Goal: Task Accomplishment & Management: Manage account settings

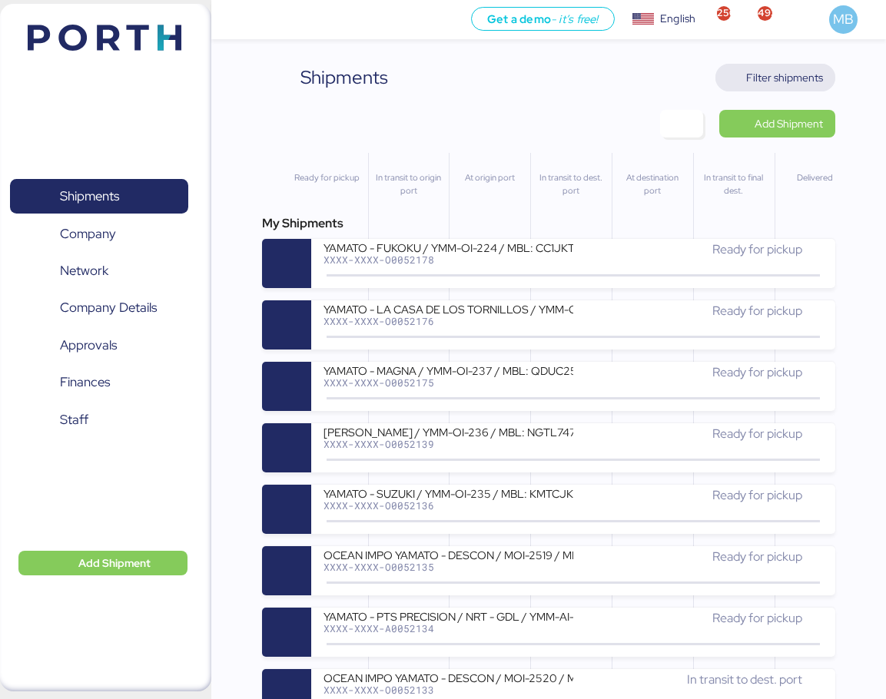
click at [809, 77] on span "Filter shipments" at bounding box center [784, 77] width 77 height 18
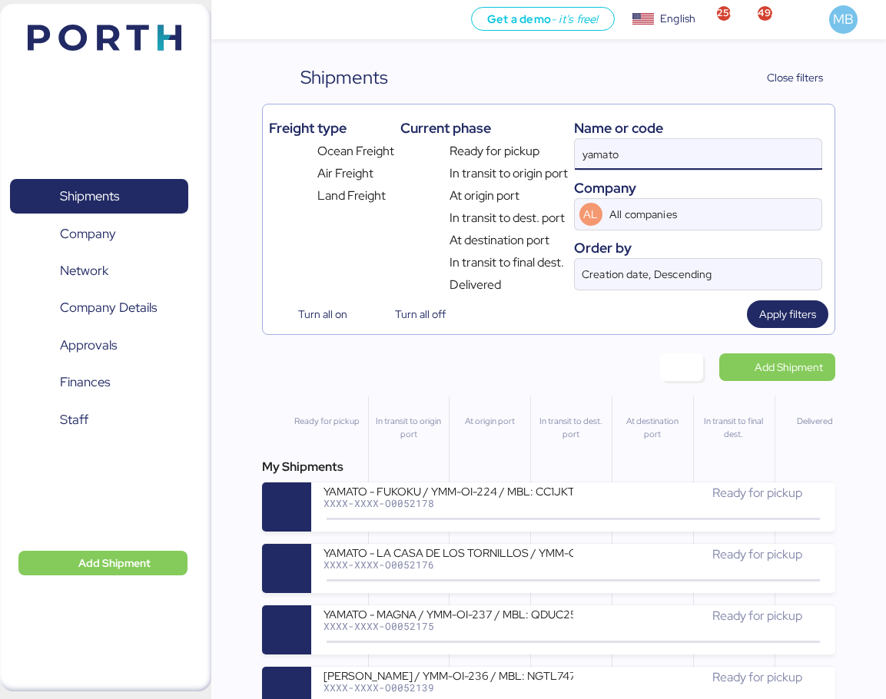
drag, startPoint x: 689, startPoint y: 159, endPoint x: 489, endPoint y: 149, distance: 200.0
click at [489, 149] on div "Freight type Ocean Freight Air Freight Land Freight Current phase Ready for pic…" at bounding box center [548, 203] width 559 height 184
paste input "O0051980"
type input "O0051980"
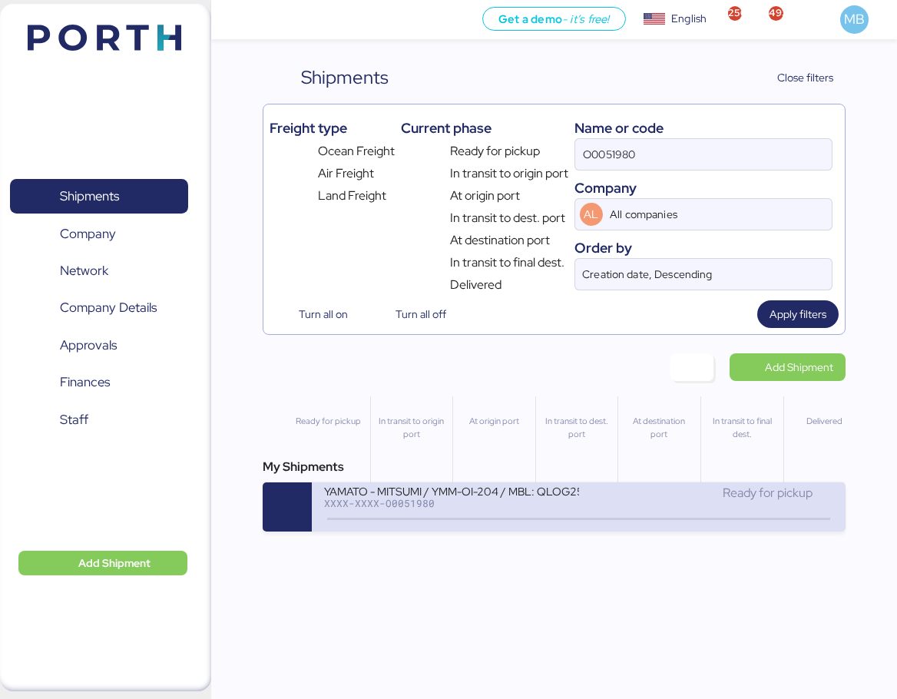
click at [578, 505] on div "XXXX-XXXX-O0051980" at bounding box center [451, 503] width 255 height 11
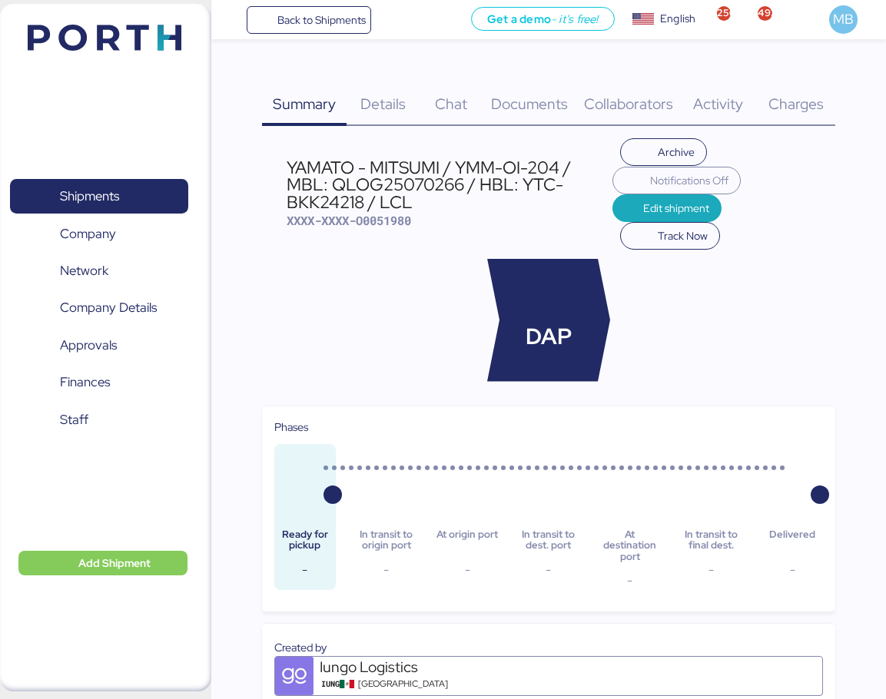
click at [800, 101] on span "Charges" at bounding box center [795, 104] width 55 height 20
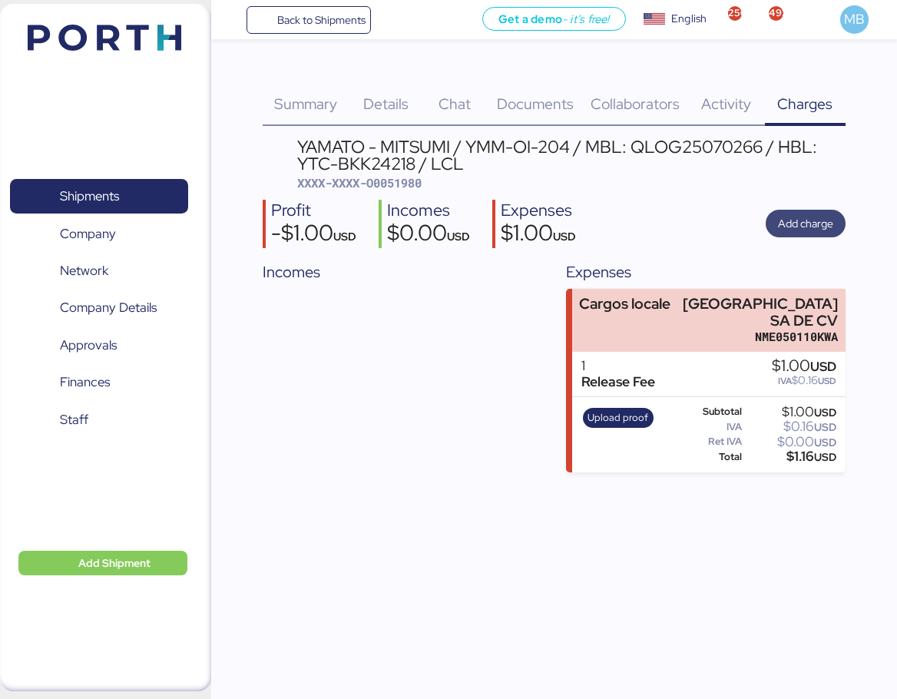
click at [819, 230] on span "Add charge" at bounding box center [805, 223] width 55 height 18
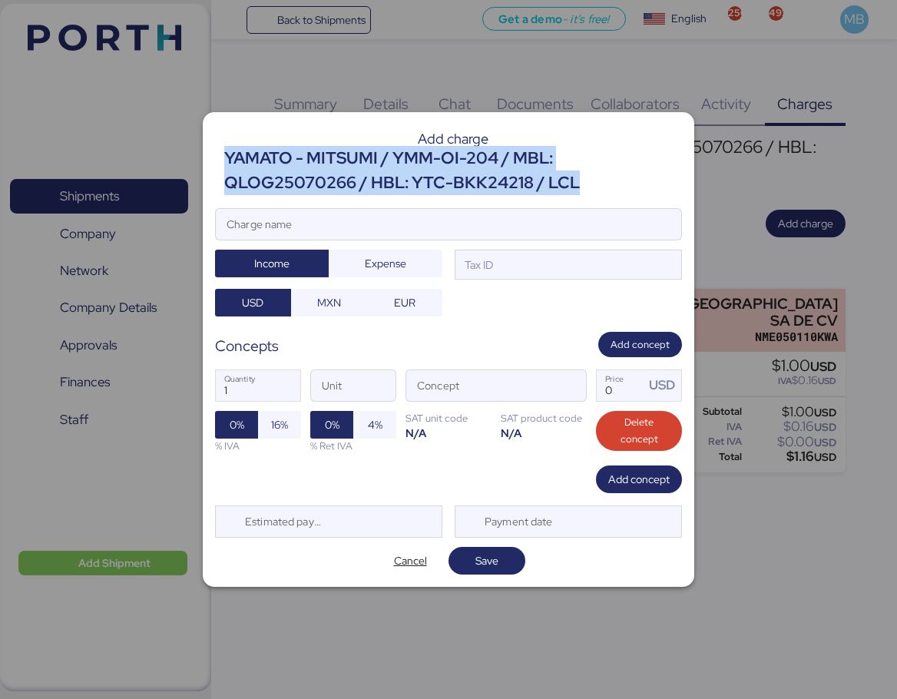
drag, startPoint x: 580, startPoint y: 184, endPoint x: 227, endPoint y: 157, distance: 354.3
click at [227, 157] on div "YAMATO - MITSUMI / YMM-OI-204 / MBL: QLOG25070266 / HBL: YTC-BKK24218 / LCL" at bounding box center [453, 171] width 458 height 50
copy div "YAMATO - MITSUMI / YMM-OI-204 / MBL: QLOG25070266 / HBL: YTC-BKK24218 / LCL"
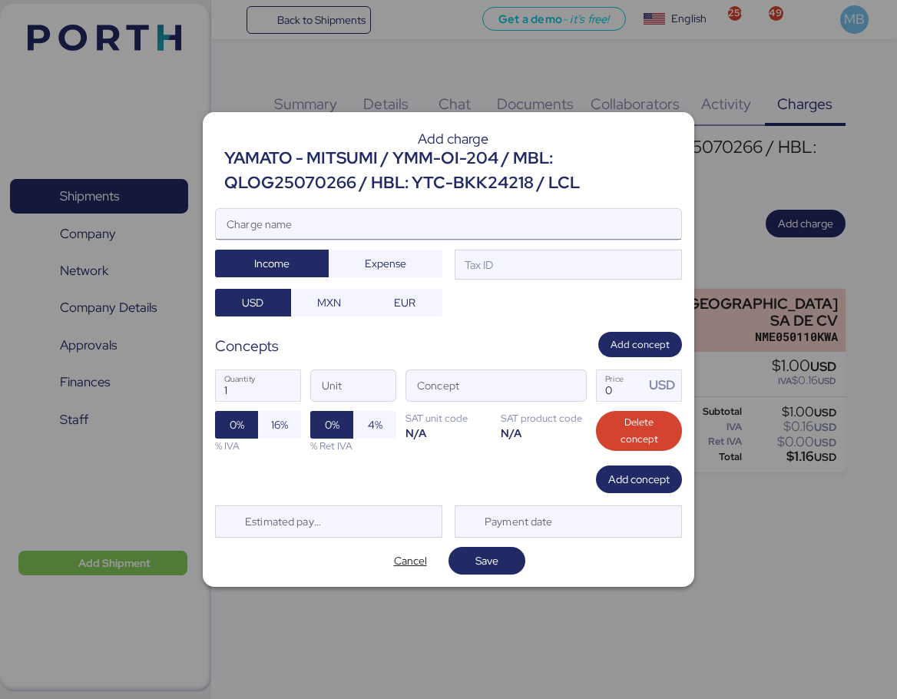
click at [461, 222] on input "Charge name" at bounding box center [448, 224] width 465 height 31
paste input "YAMATO - MITSUMI / YMM-OI-204 / MBL: QLOG25070266 / HBL: YTC-BKK24218 / LCL"
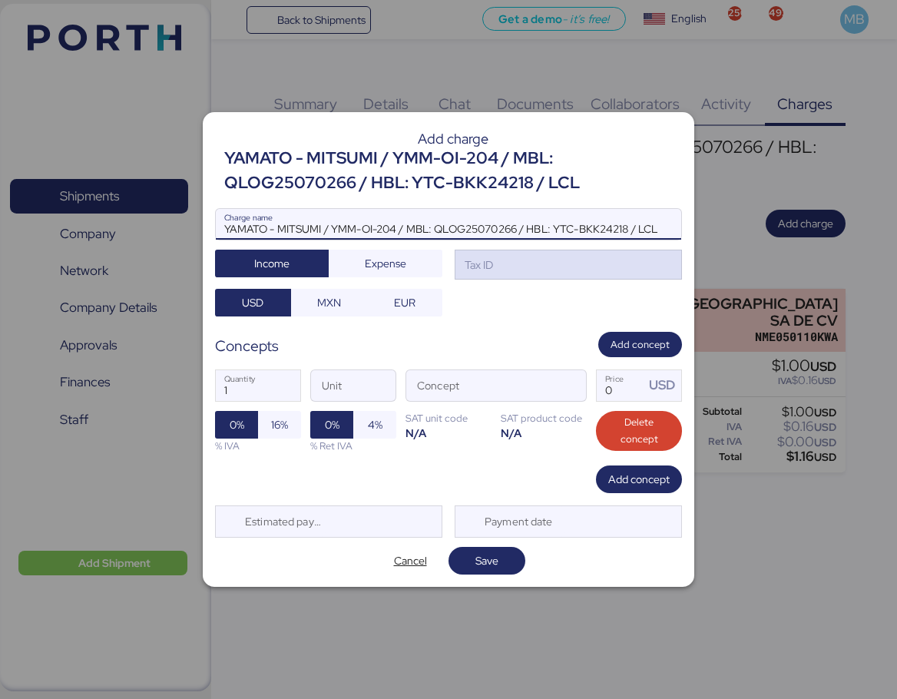
type input "YAMATO - MITSUMI / YMM-OI-204 / MBL: QLOG25070266 / HBL: YTC-BKK24218 / LCL"
click at [583, 275] on div "Tax ID" at bounding box center [568, 265] width 227 height 31
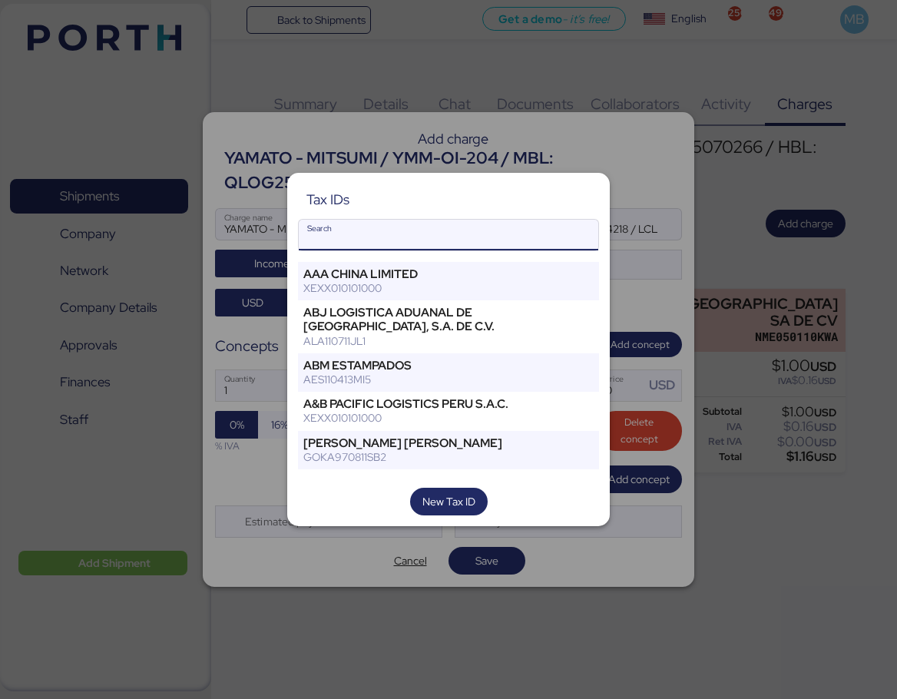
click at [428, 235] on input "Search" at bounding box center [449, 235] width 300 height 31
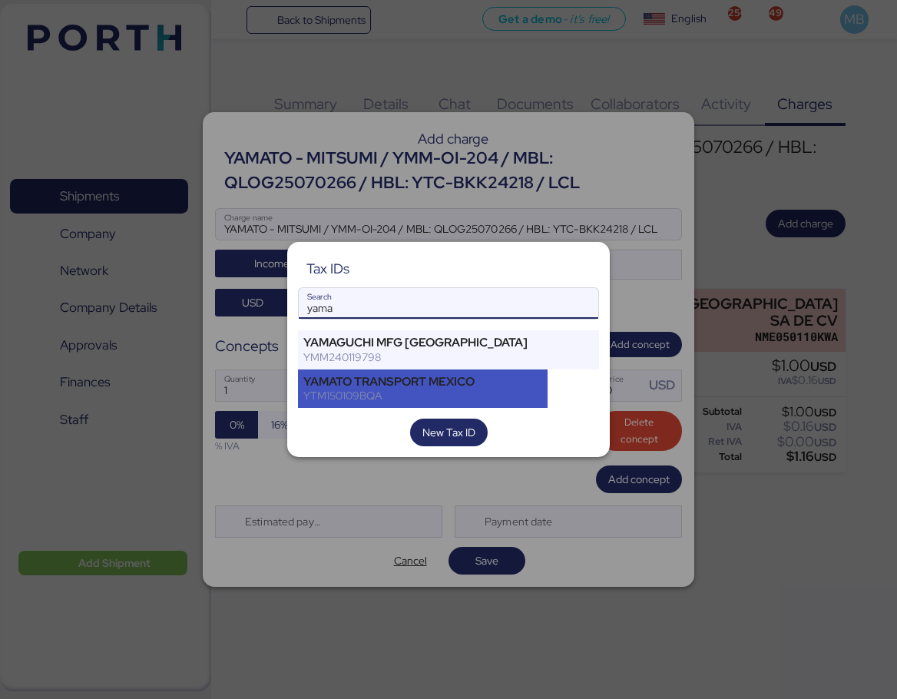
type input "yama"
click at [457, 376] on div "YAMATO TRANSPORT MEXICO" at bounding box center [422, 382] width 239 height 14
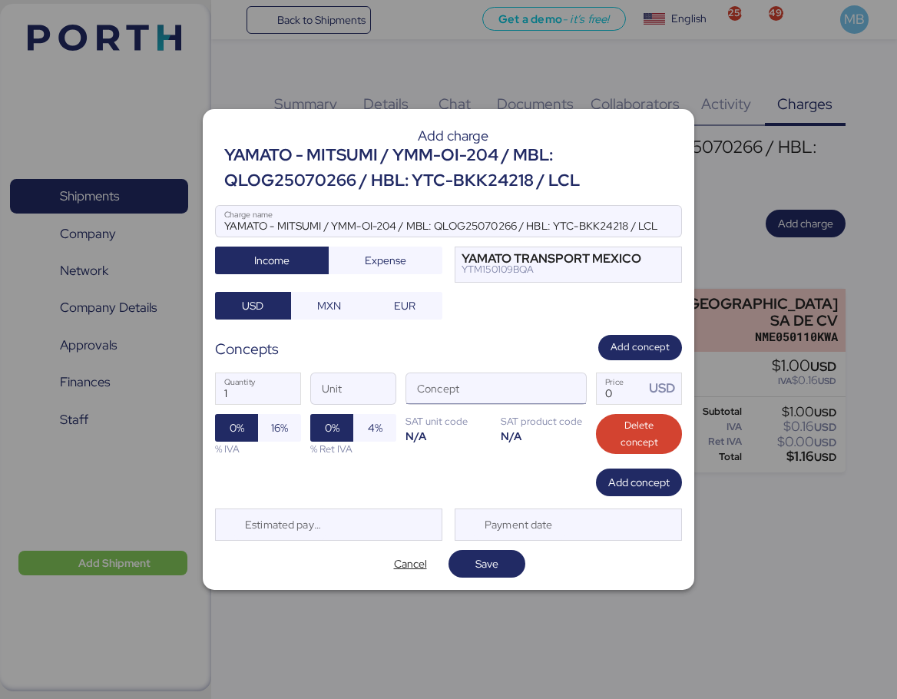
click at [518, 389] on input "Concept" at bounding box center [477, 388] width 143 height 31
type input "d"
click at [575, 387] on span "button" at bounding box center [570, 392] width 32 height 32
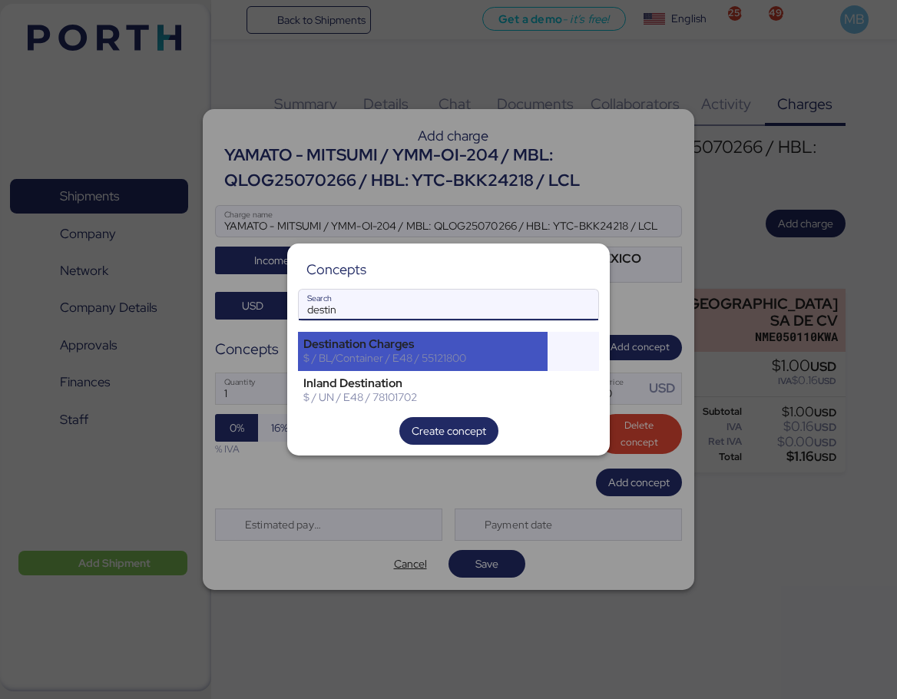
type input "destin"
click at [460, 350] on div "Destination Charges" at bounding box center [422, 344] width 239 height 14
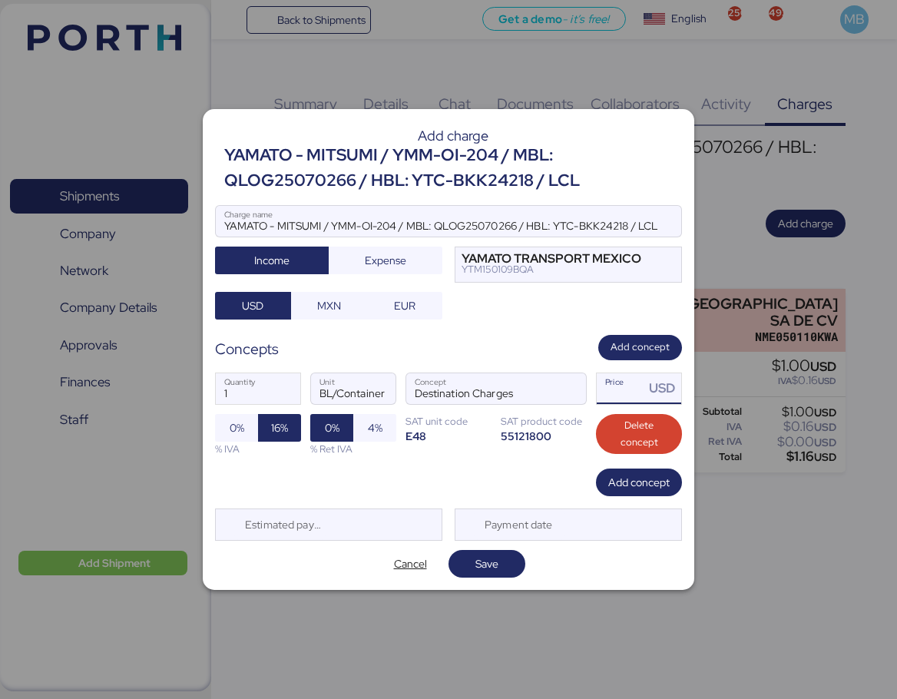
click at [628, 394] on input "Price USD" at bounding box center [621, 388] width 48 height 31
type input "1"
click at [637, 477] on span "Add concept" at bounding box center [638, 482] width 61 height 18
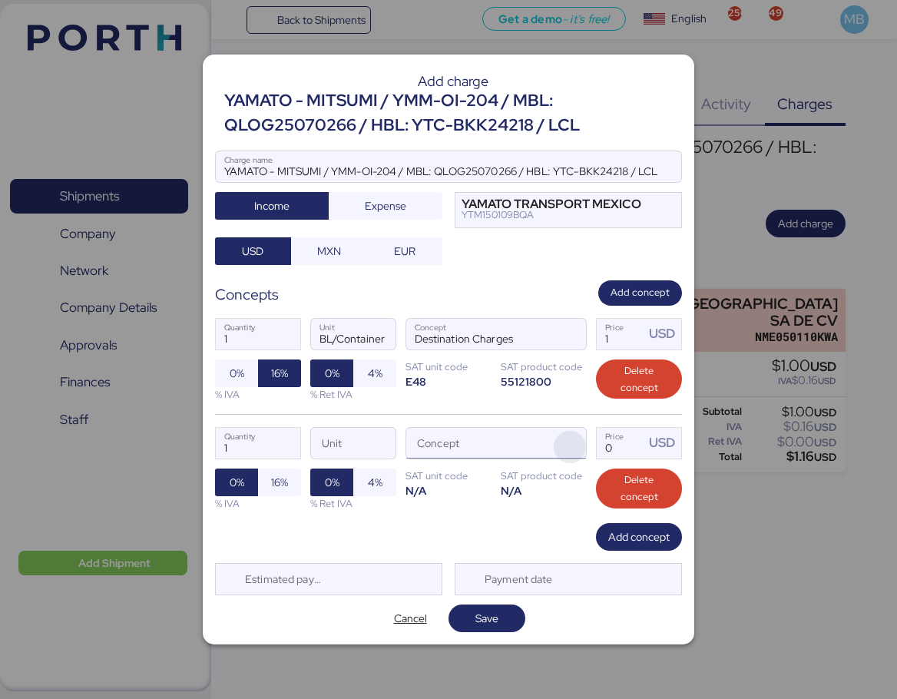
click at [573, 445] on span "button" at bounding box center [570, 447] width 32 height 32
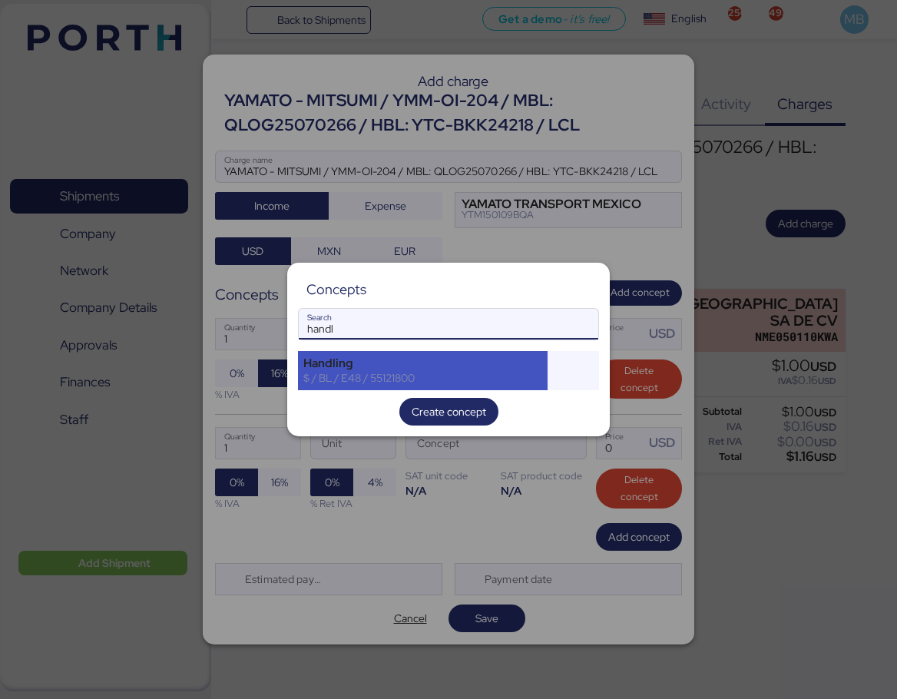
type input "handl"
click at [420, 373] on div "$ / BL / E48 / 55121800" at bounding box center [422, 378] width 239 height 14
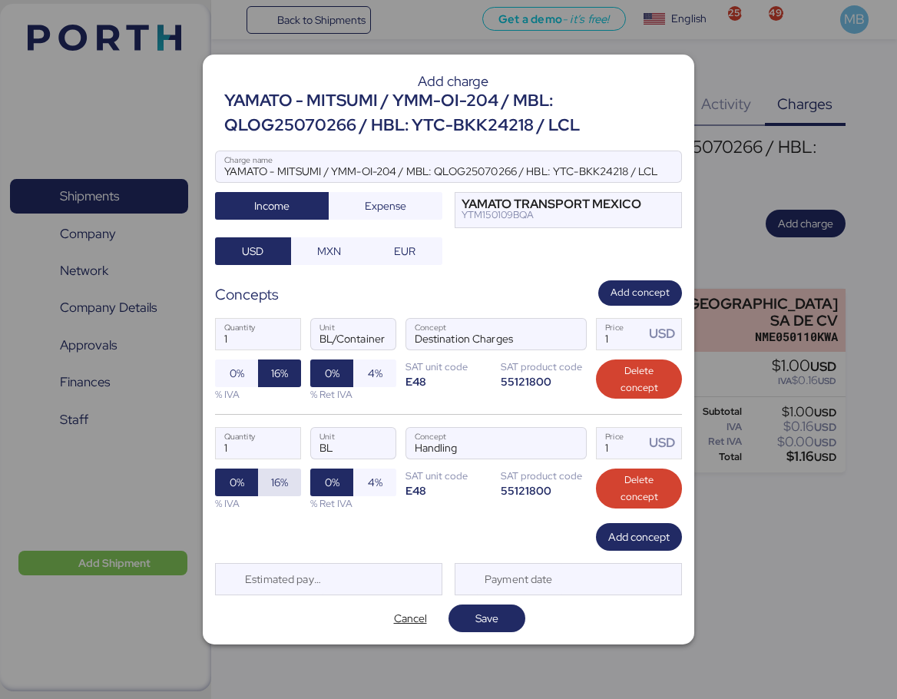
click at [266, 485] on span "16%" at bounding box center [279, 483] width 43 height 28
drag, startPoint x: 620, startPoint y: 445, endPoint x: 590, endPoint y: 441, distance: 30.2
click at [590, 441] on div "1 Quantity BL Unit Handling Concept 1 Price USD 0% 16% % IVA 0% 4% % Ret IVA SA…" at bounding box center [448, 468] width 467 height 109
type input "36"
click at [647, 535] on span "Add concept" at bounding box center [638, 537] width 61 height 18
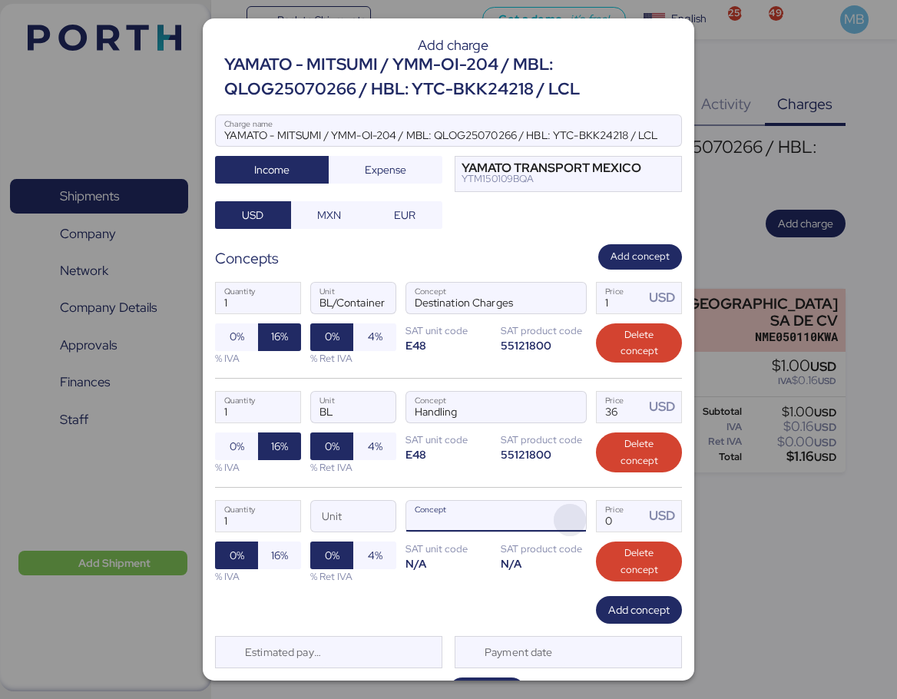
click at [569, 514] on span "button" at bounding box center [570, 520] width 32 height 32
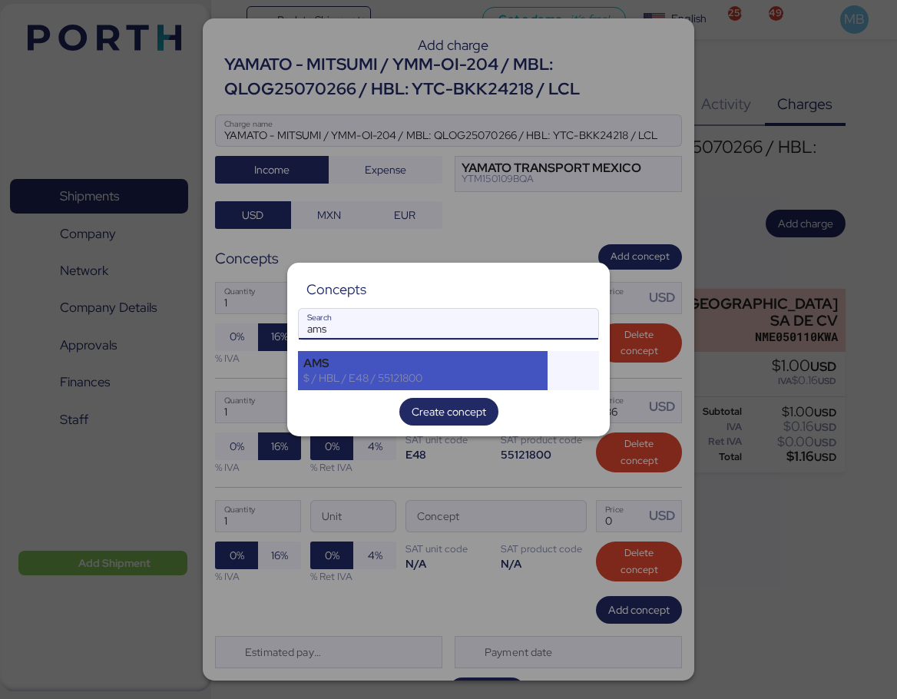
type input "ams"
click at [376, 379] on div "$ / HBL / E48 / 55121800" at bounding box center [422, 378] width 239 height 14
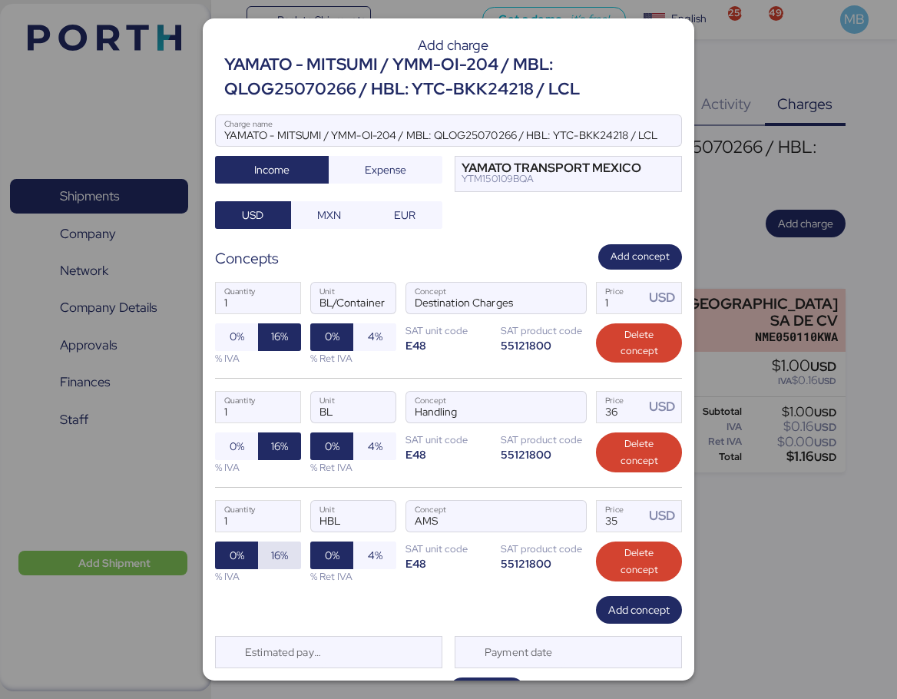
click at [271, 556] on span "16%" at bounding box center [279, 555] width 17 height 18
drag, startPoint x: 609, startPoint y: 514, endPoint x: 560, endPoint y: 506, distance: 49.8
click at [560, 506] on div "1 Quantity HBL Unit AMS Concept 35 Price USD 0% 16% % IVA 0% 4% % Ret IVA SAT u…" at bounding box center [448, 541] width 467 height 109
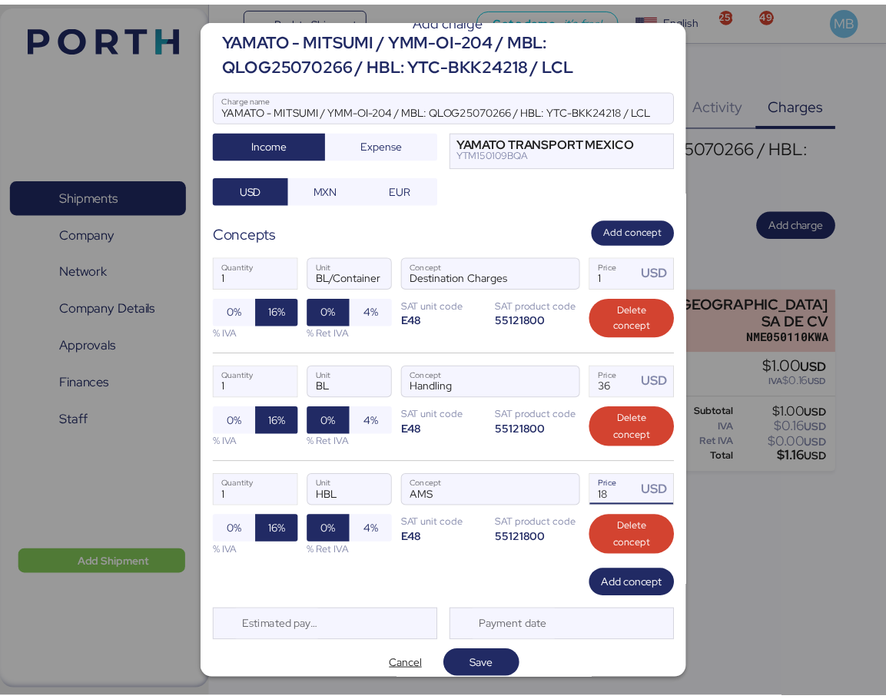
scroll to position [37, 0]
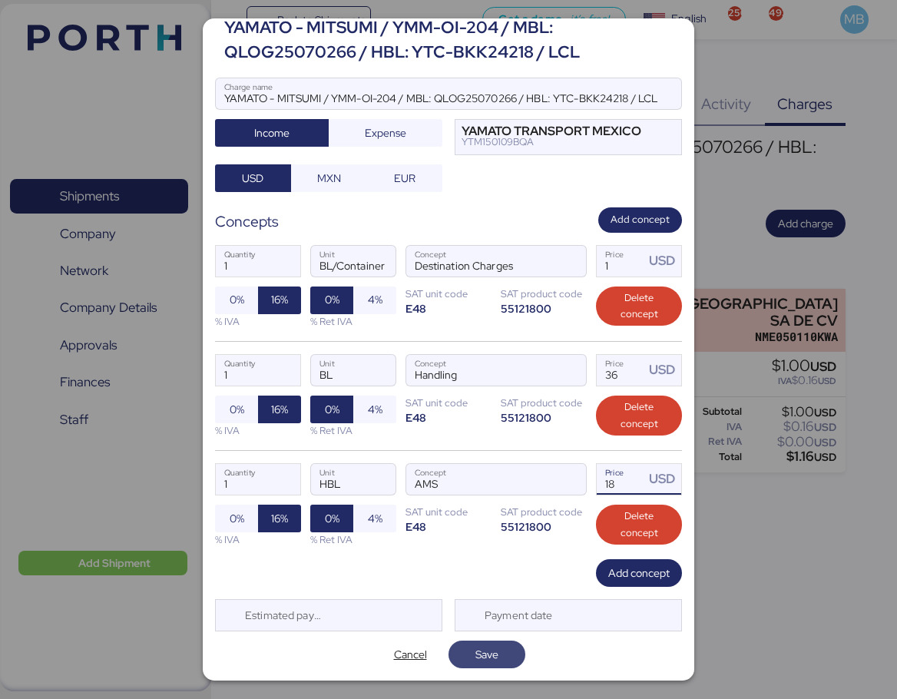
type input "18"
click at [486, 644] on span "Save" at bounding box center [487, 655] width 52 height 22
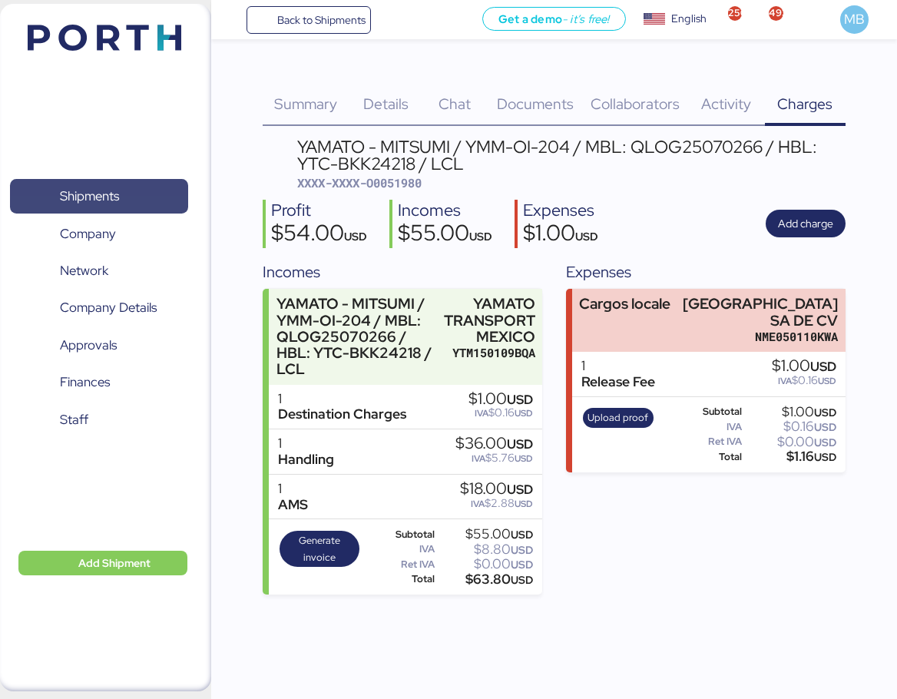
click at [150, 192] on span "Shipments" at bounding box center [98, 196] width 165 height 22
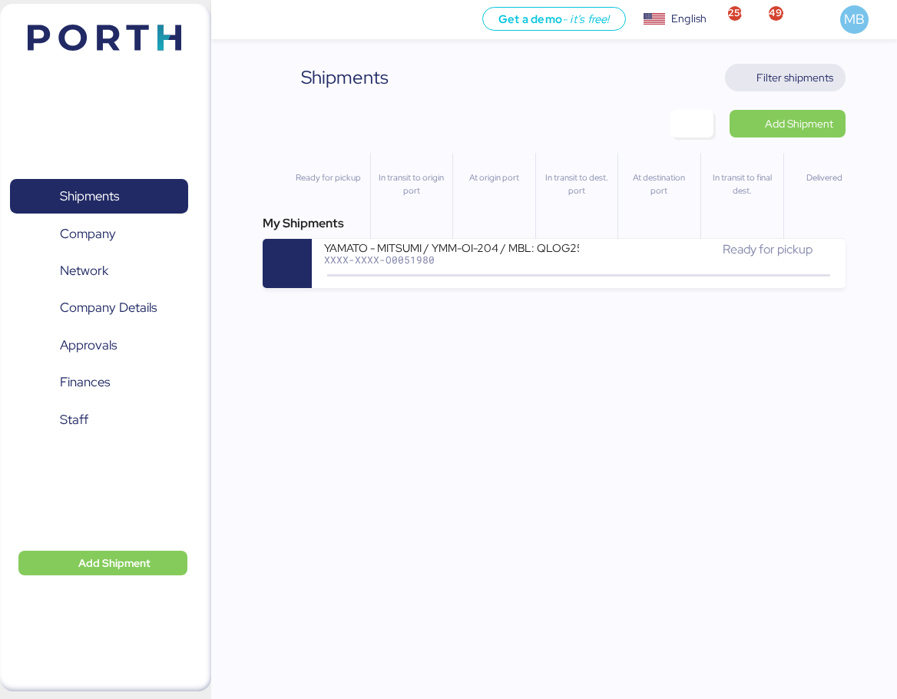
click at [807, 75] on span "Filter shipments" at bounding box center [795, 77] width 77 height 18
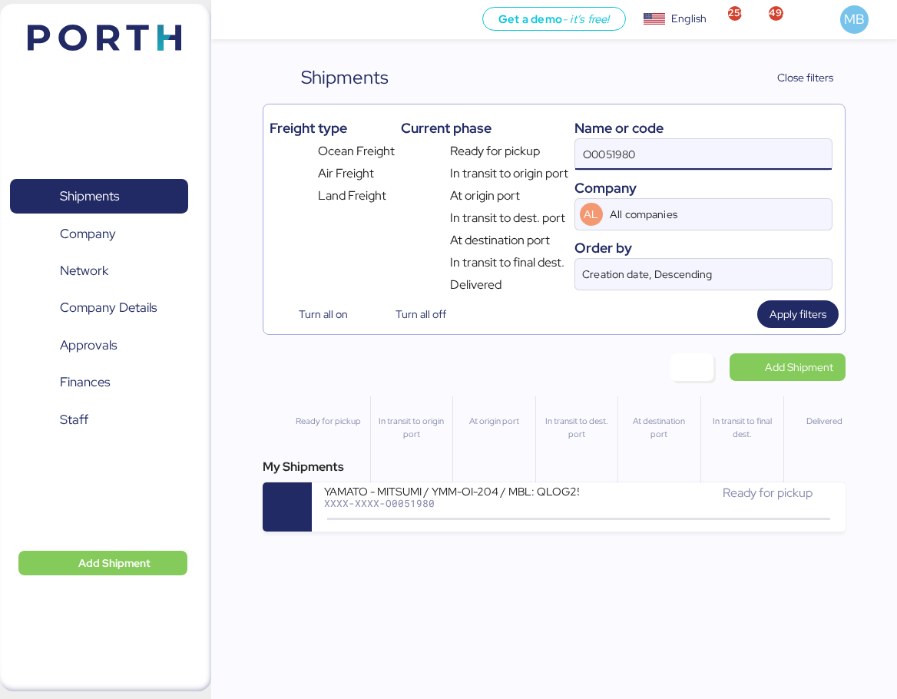
drag, startPoint x: 691, startPoint y: 151, endPoint x: 505, endPoint y: 151, distance: 185.9
click at [505, 151] on div "Freight type Ocean Freight Air Freight Land Freight Current phase Ready for pic…" at bounding box center [554, 203] width 569 height 184
paste input "O0052016"
type input "O0052016"
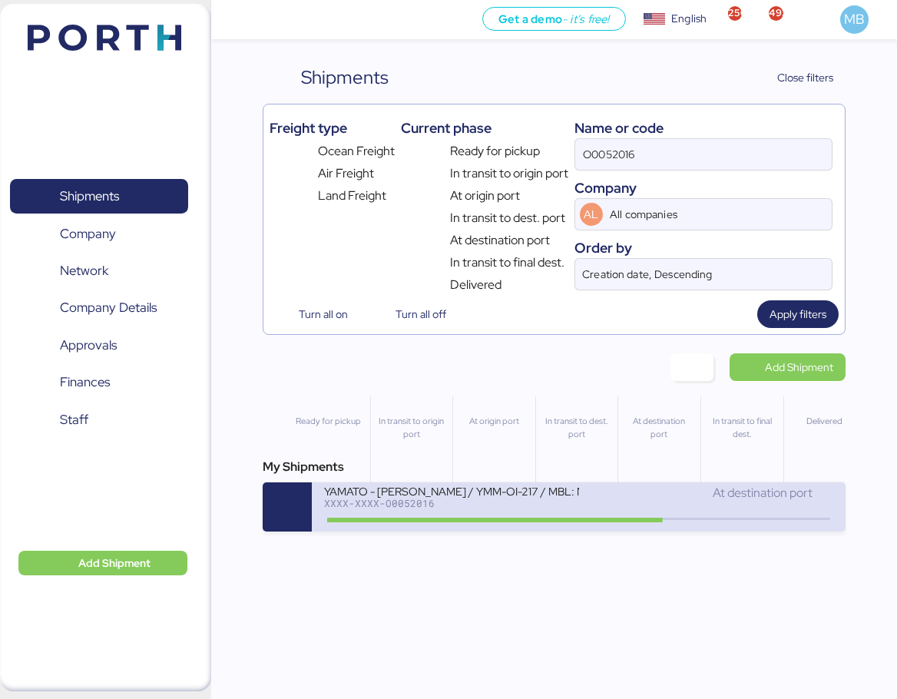
click at [544, 492] on div "YAMATO - [PERSON_NAME] / YMM-OI-217 / MBL: MAEU256106021 / HBL: YTJNGO100068 / …" at bounding box center [451, 490] width 255 height 13
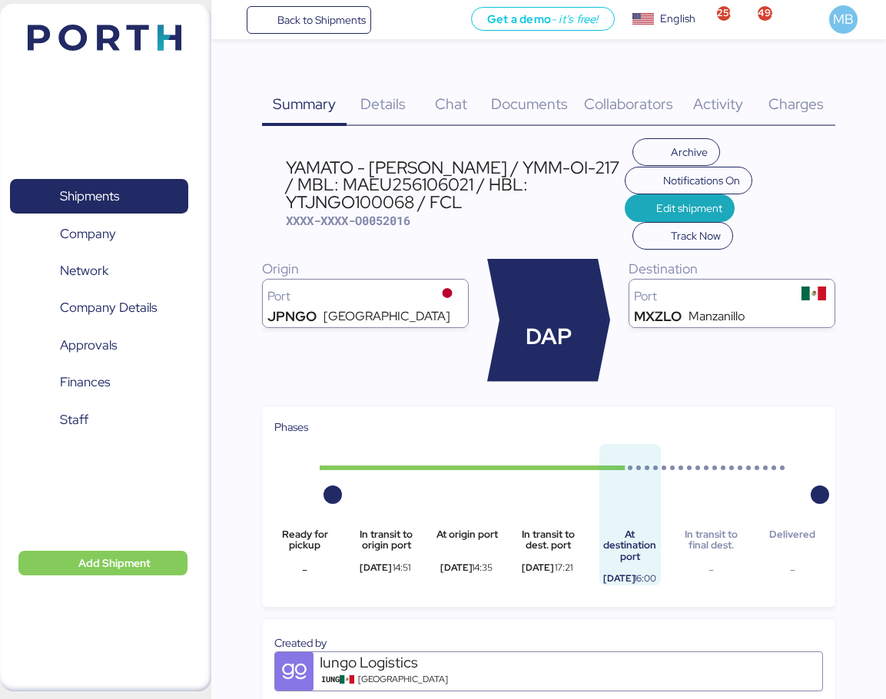
click at [805, 95] on span "Charges" at bounding box center [795, 104] width 55 height 20
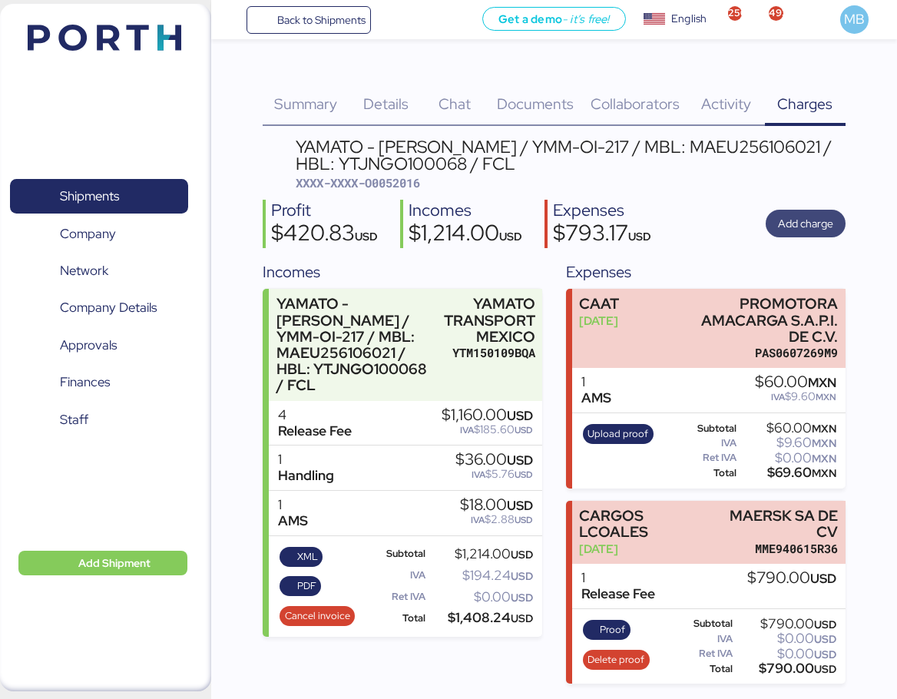
click at [797, 230] on span "Add charge" at bounding box center [805, 223] width 55 height 18
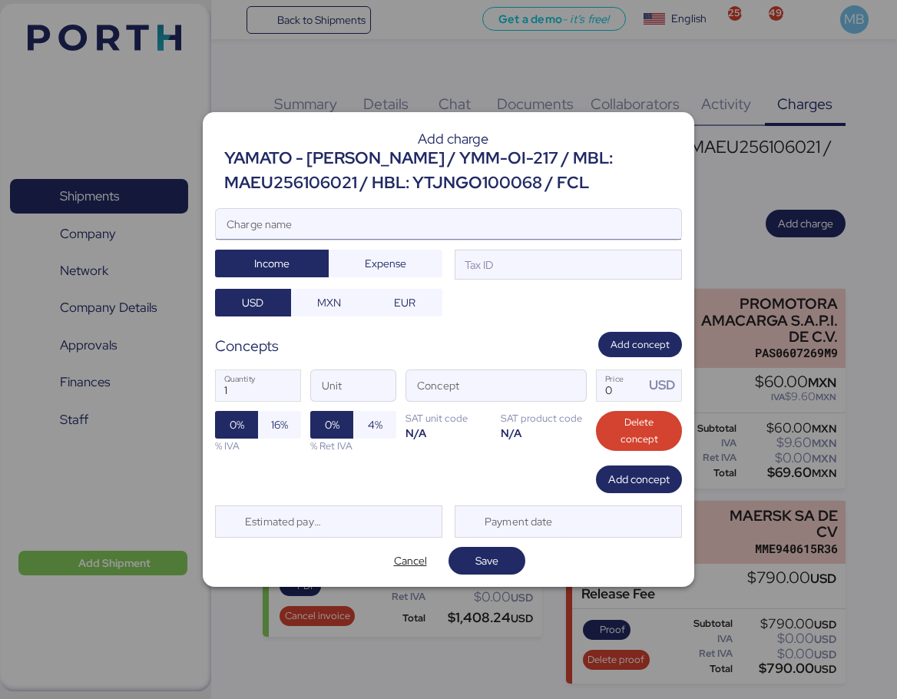
click at [326, 217] on input "Charge name" at bounding box center [448, 224] width 465 height 31
drag, startPoint x: 399, startPoint y: 157, endPoint x: 493, endPoint y: 166, distance: 94.9
click at [493, 166] on div "YAMATO - [PERSON_NAME] / YMM-OI-217 / MBL: MAEU256106021 / HBL: YTJNGO100068 / …" at bounding box center [453, 171] width 458 height 50
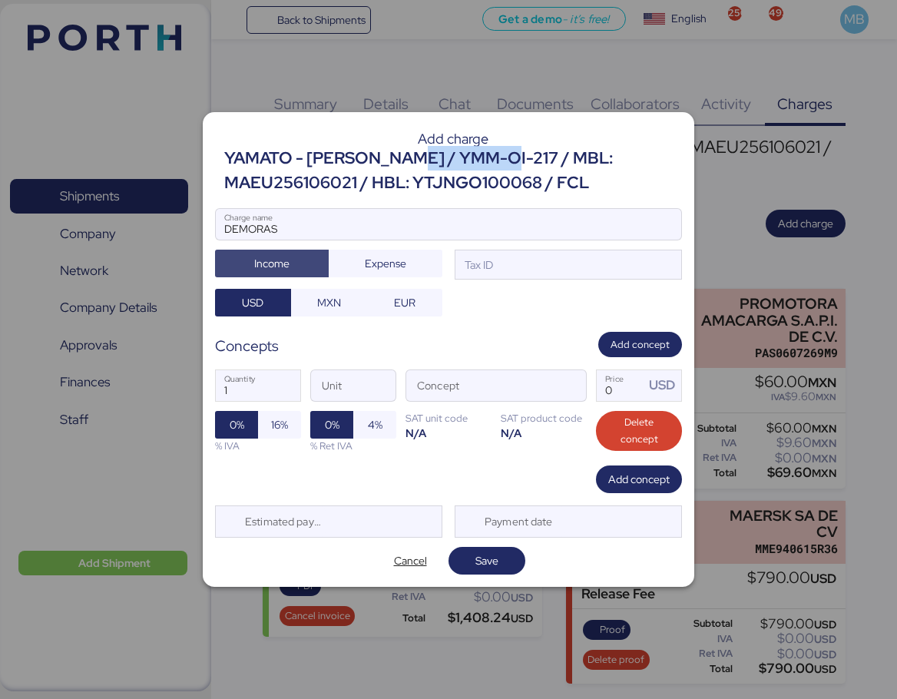
copy div "YMM-OI-217"
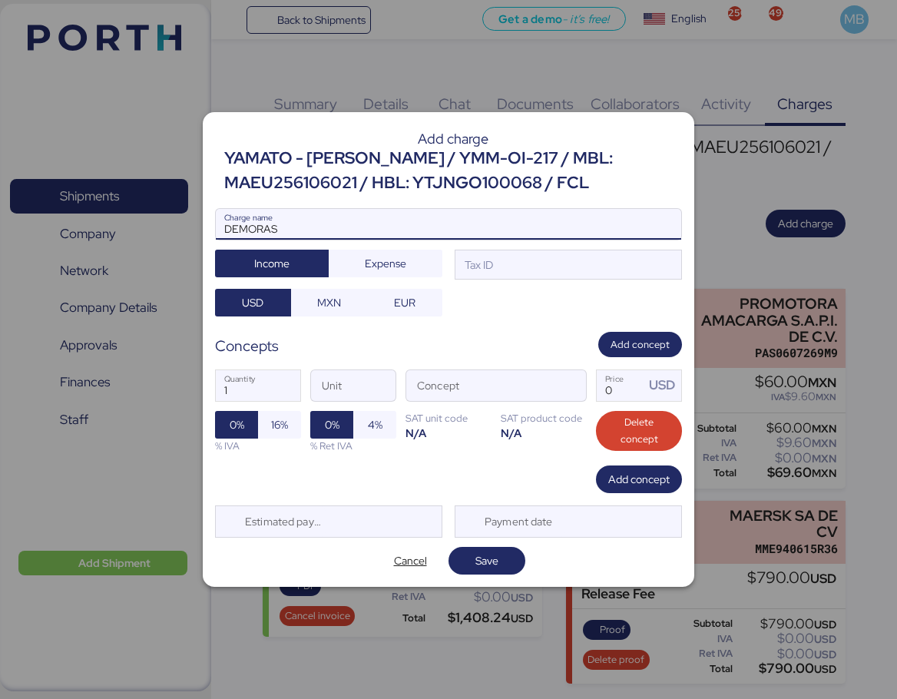
click at [336, 214] on input "DEMORAS" at bounding box center [448, 224] width 465 height 31
paste input "YMM-OI-217"
type input "DEMORAS YMM-OI-217"
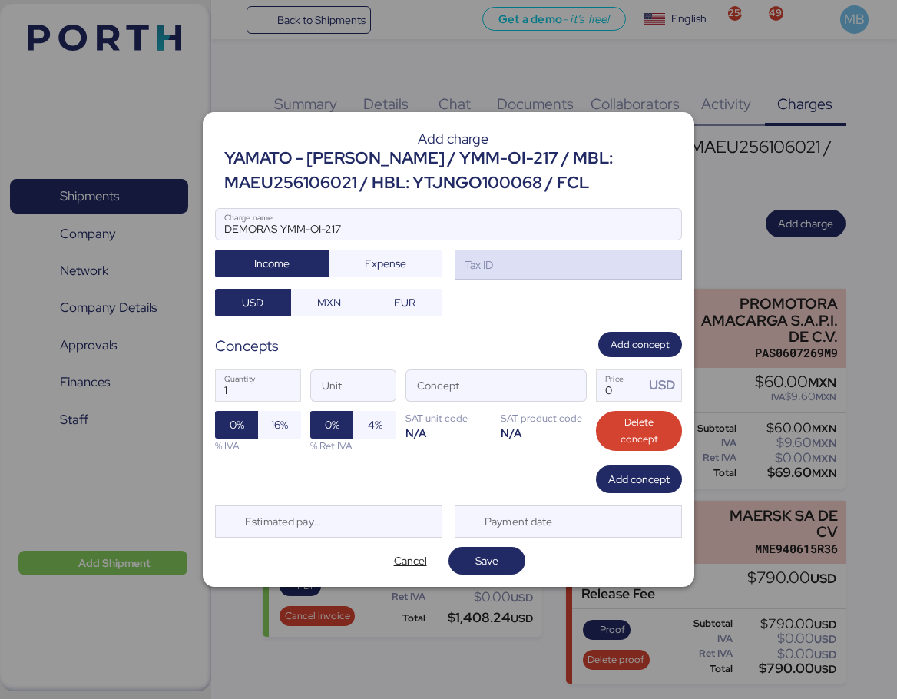
click at [504, 267] on div "Tax ID" at bounding box center [568, 265] width 227 height 31
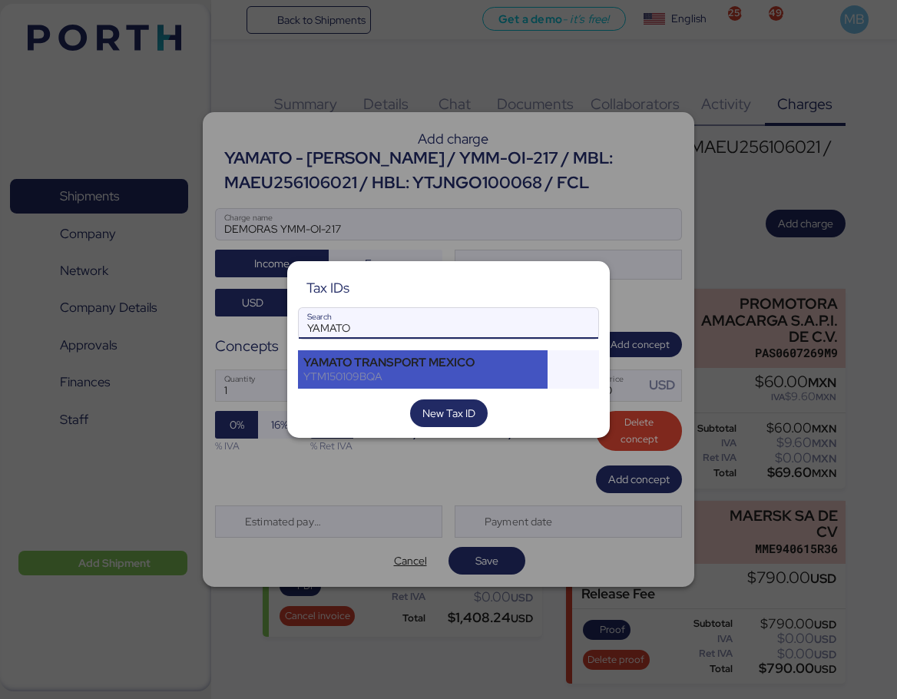
type input "YAMATO"
click at [421, 364] on div "YAMATO TRANSPORT MEXICO" at bounding box center [422, 363] width 239 height 14
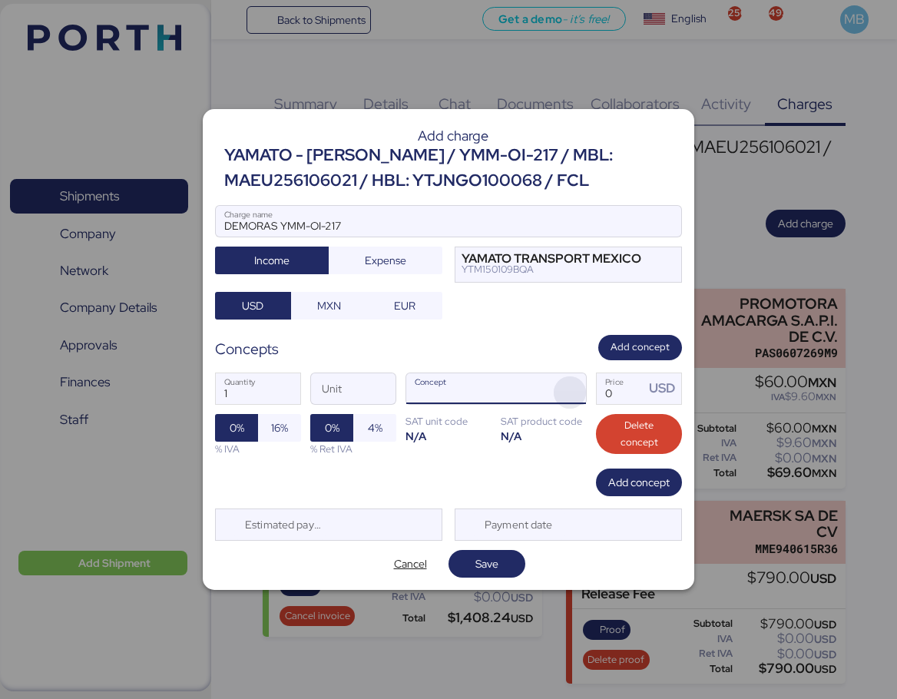
click at [584, 388] on span "button" at bounding box center [570, 392] width 32 height 32
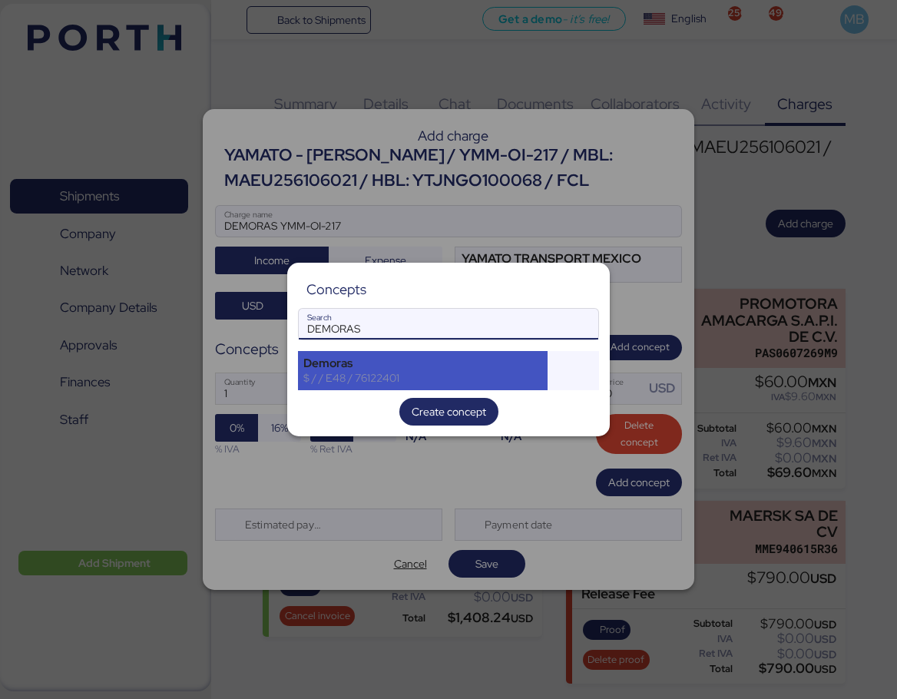
type input "DEMORAS"
click at [393, 384] on div "$ / / E48 / 76122401" at bounding box center [422, 378] width 239 height 14
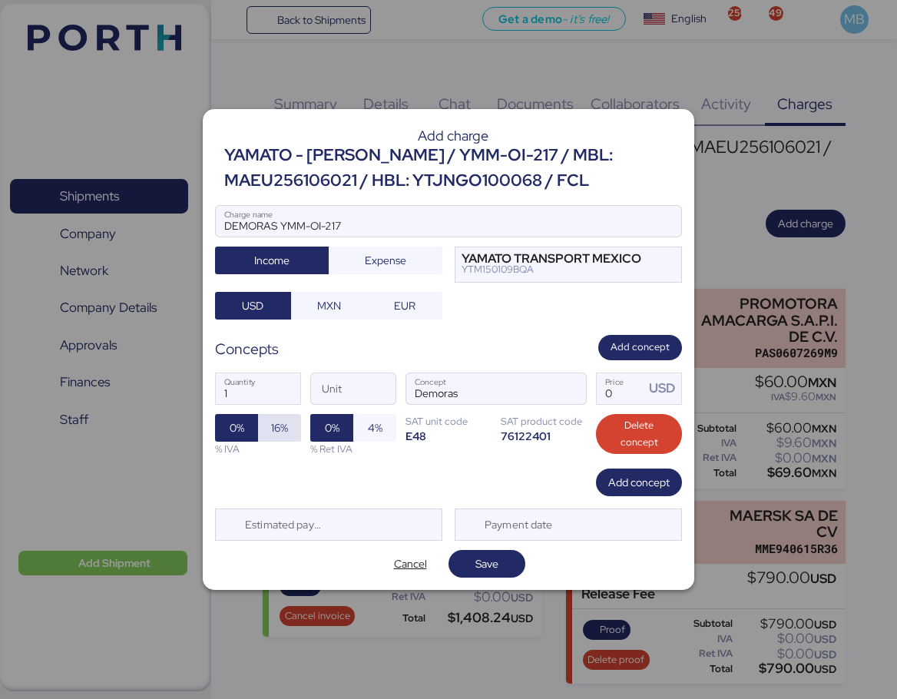
click at [273, 423] on span "16%" at bounding box center [279, 428] width 17 height 18
click at [622, 397] on input "Price USD" at bounding box center [621, 388] width 48 height 31
type input "14920"
click at [488, 563] on span "Save" at bounding box center [486, 564] width 23 height 18
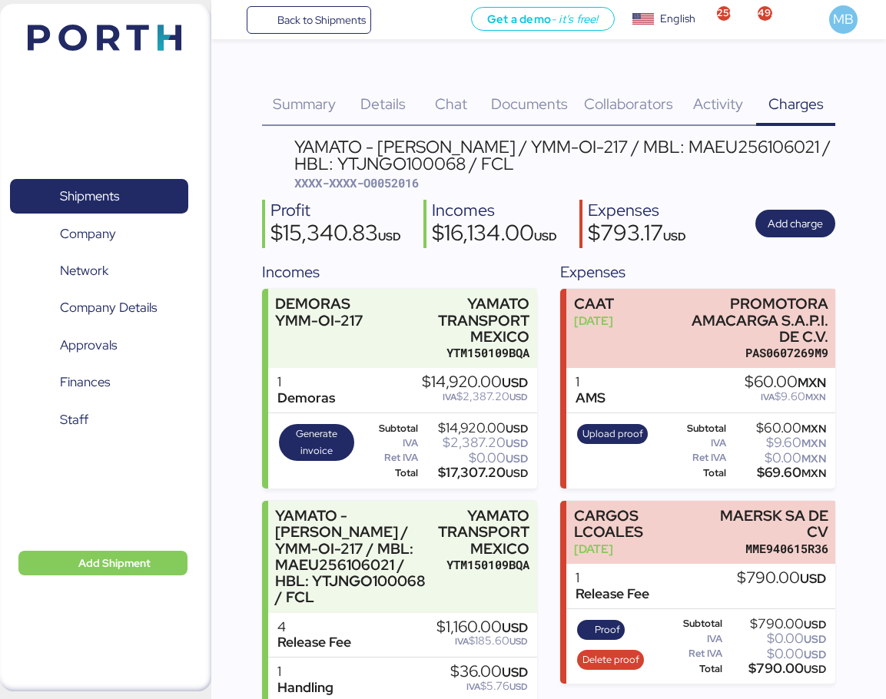
click at [403, 187] on span "XXXX-XXXX-O0052016" at bounding box center [356, 182] width 124 height 15
copy span "O0052016"
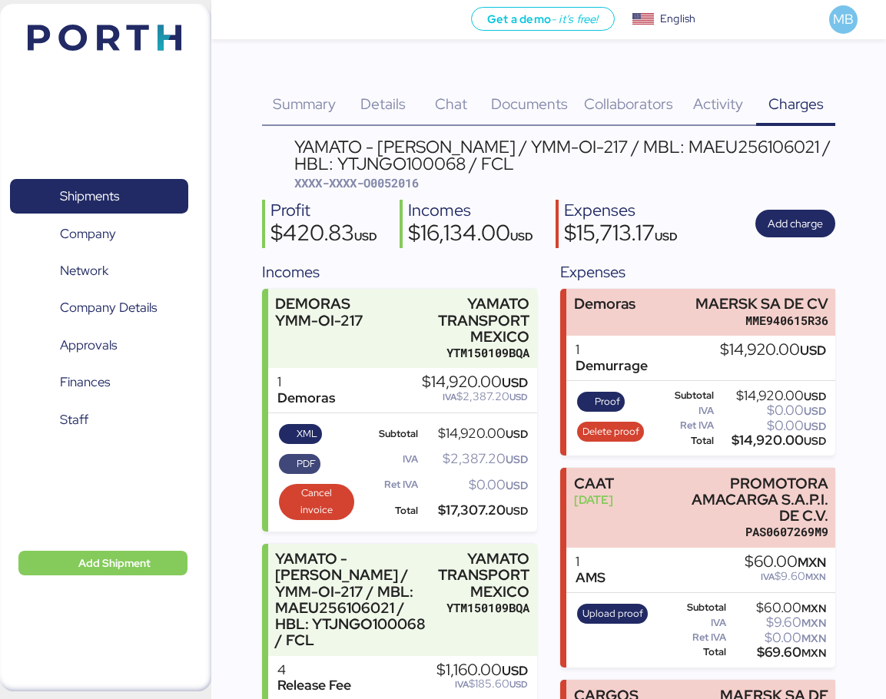
click at [301, 462] on span "PDF" at bounding box center [305, 463] width 19 height 17
click at [304, 432] on span "XML" at bounding box center [306, 434] width 21 height 17
click at [123, 188] on span "Shipments" at bounding box center [98, 196] width 165 height 22
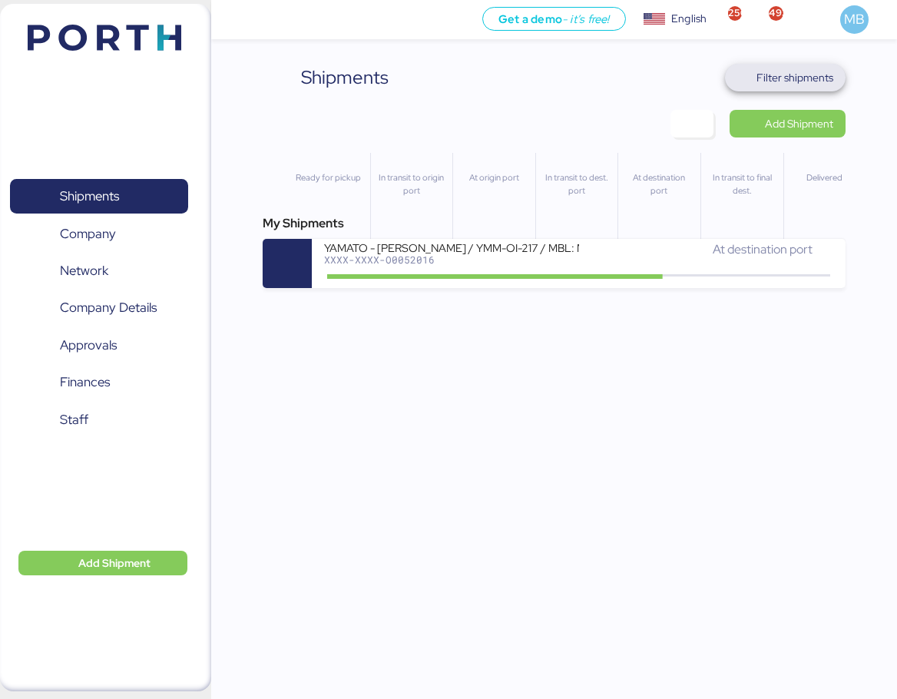
click at [810, 81] on span "Filter shipments" at bounding box center [795, 77] width 77 height 18
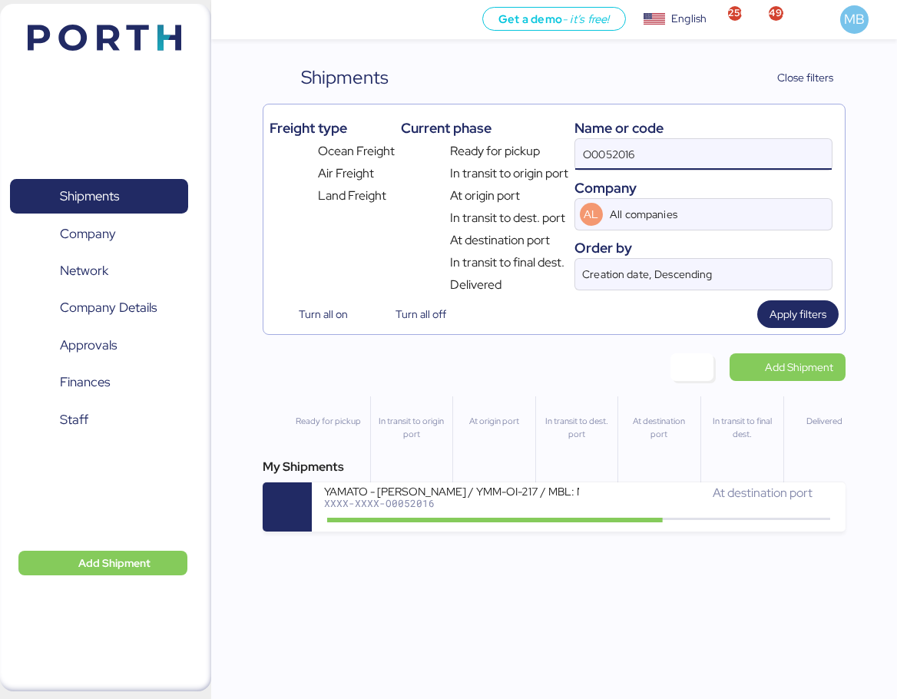
drag, startPoint x: 650, startPoint y: 160, endPoint x: 551, endPoint y: 156, distance: 99.2
click at [552, 156] on div "Freight type Ocean Freight Air Freight Land Freight Current phase Ready for pic…" at bounding box center [554, 203] width 569 height 184
paste input "O0051980"
type input "O0051980"
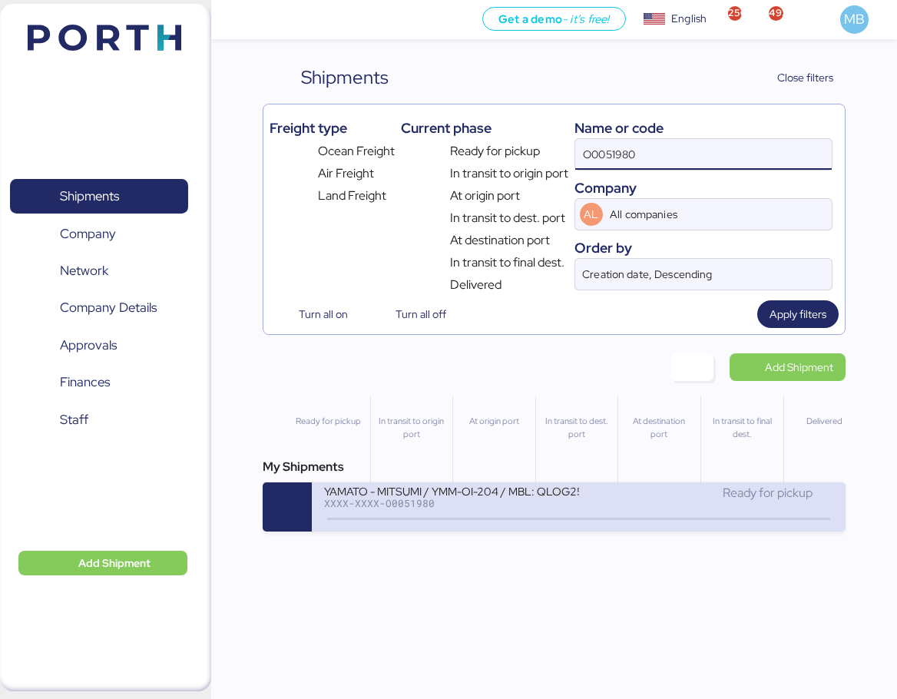
click at [502, 510] on div "YAMATO - MITSUMI / YMM-OI-204 / MBL: QLOG25070266 / HBL: YTC-BKK24218 / LCL XXX…" at bounding box center [451, 500] width 255 height 33
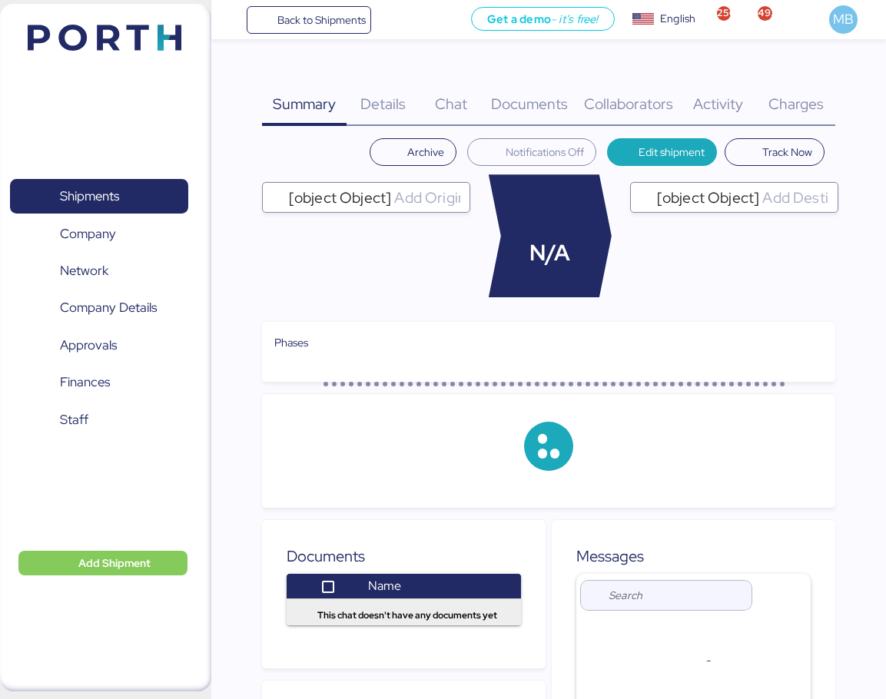
click at [819, 101] on span "Charges" at bounding box center [795, 104] width 55 height 20
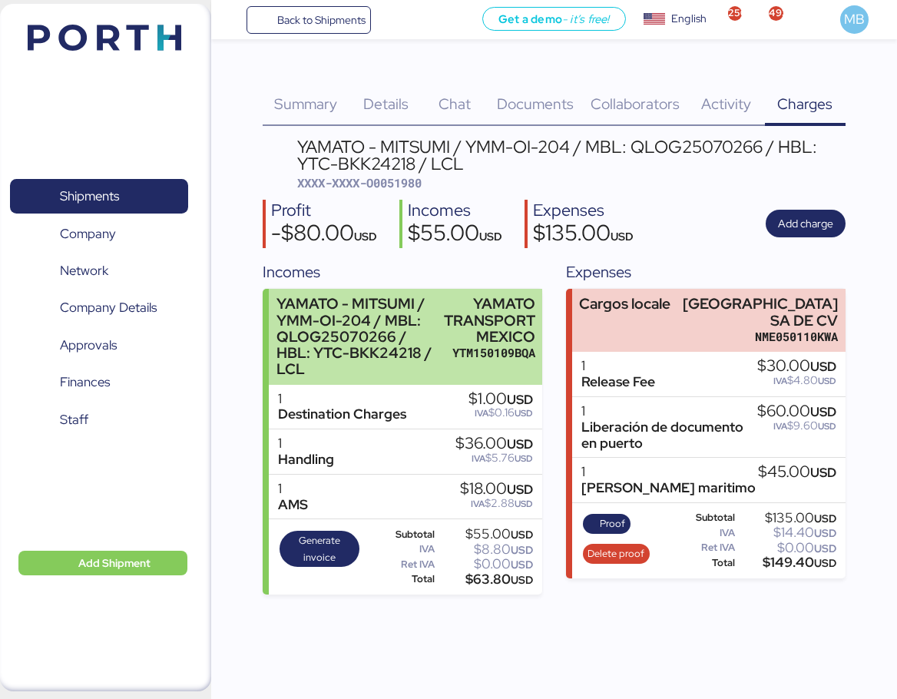
click at [446, 326] on div "YAMATO TRANSPORT MEXICO" at bounding box center [489, 320] width 91 height 48
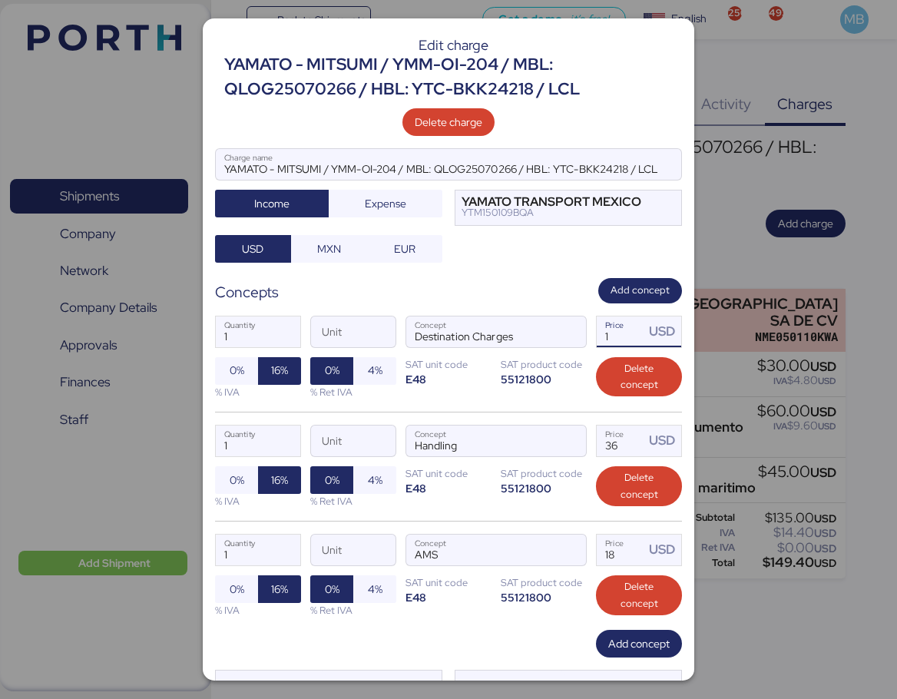
drag, startPoint x: 620, startPoint y: 335, endPoint x: 577, endPoint y: 331, distance: 43.2
click at [577, 331] on div "1 Quantity Unit Destination Charges Concept 1 Price USD 0% 16% % IVA 0% 4% % Re…" at bounding box center [448, 357] width 467 height 108
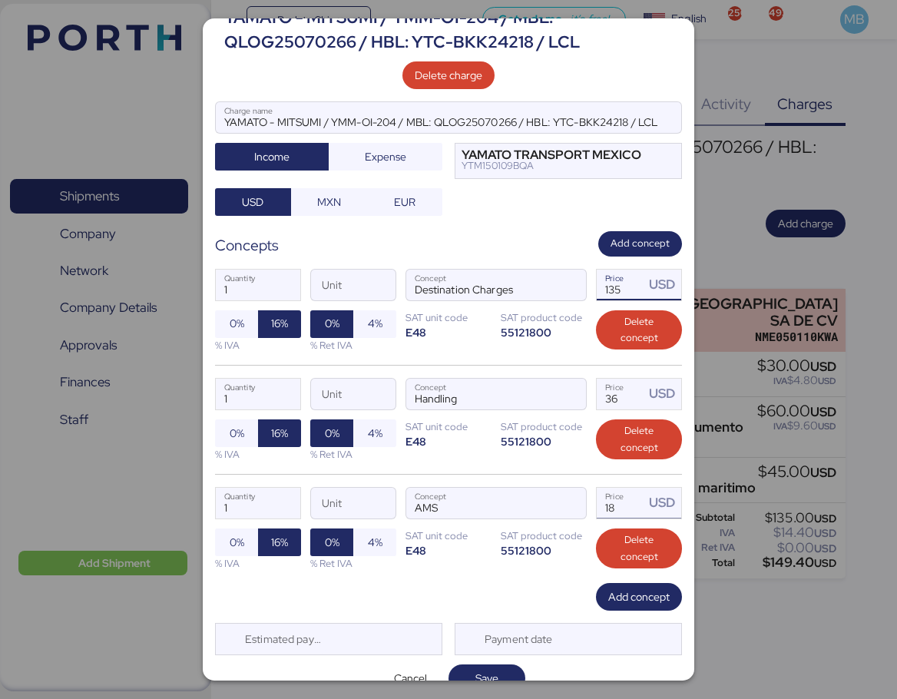
scroll to position [71, 0]
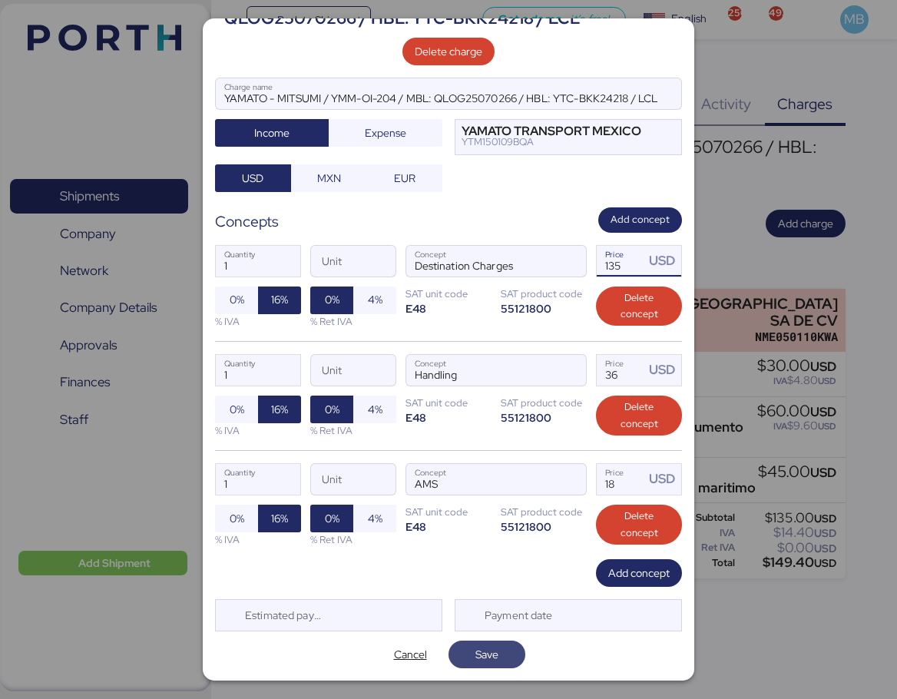
type input "135"
click at [495, 666] on span "Save" at bounding box center [487, 655] width 77 height 28
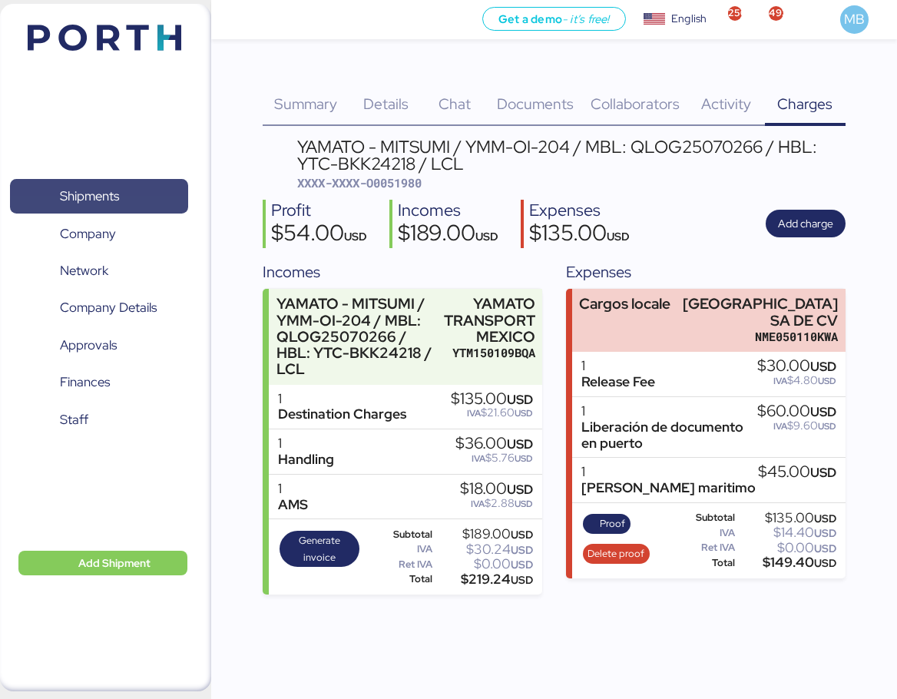
click at [110, 187] on span "Shipments" at bounding box center [89, 196] width 59 height 22
